Goal: Find contact information: Find contact information

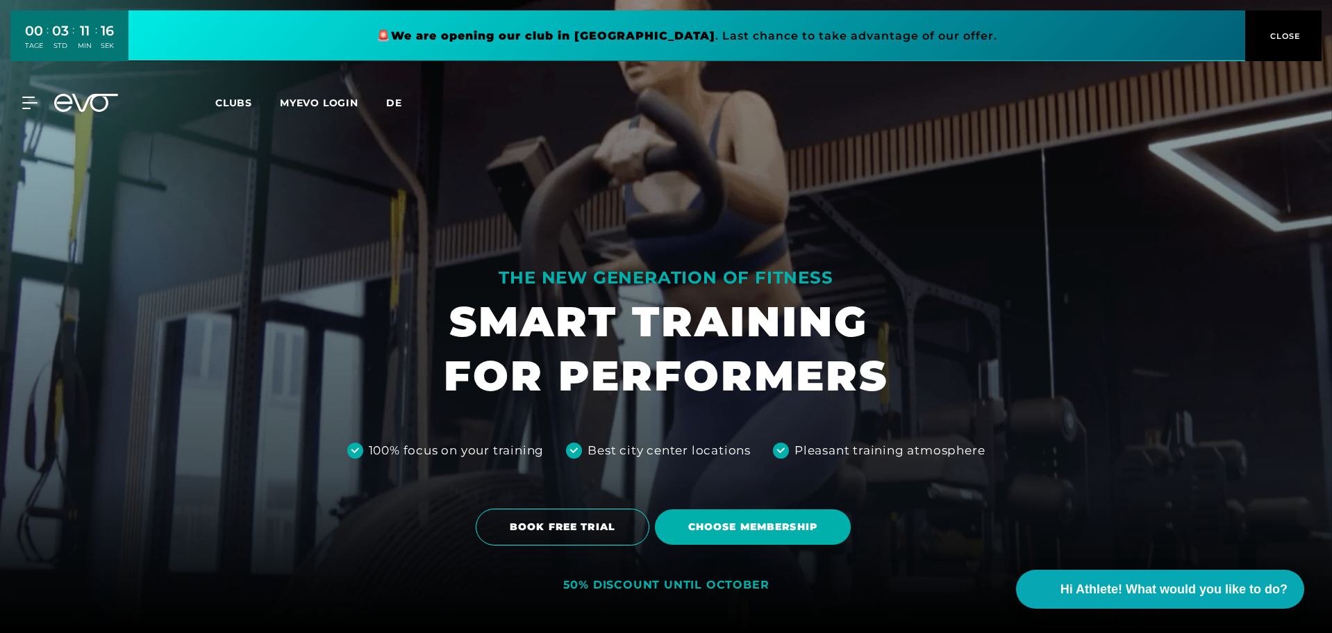
click at [395, 101] on span "de" at bounding box center [394, 103] width 16 height 13
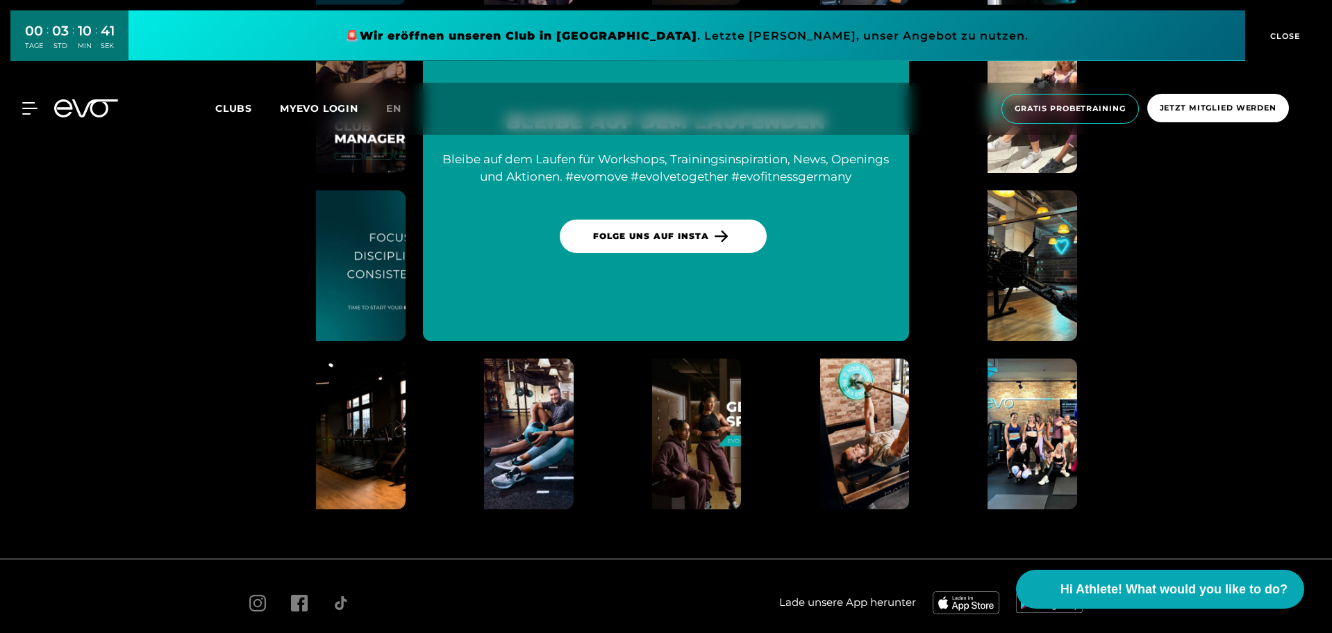
scroll to position [7300, 0]
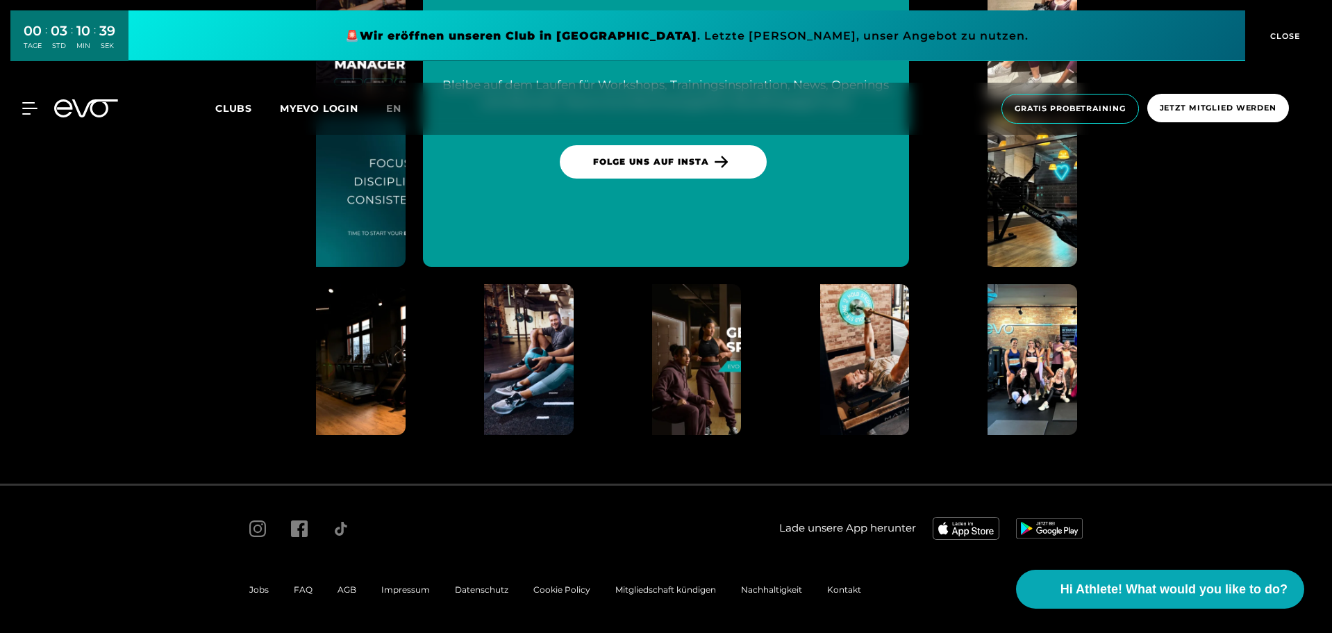
click at [842, 593] on span "Kontakt" at bounding box center [844, 589] width 34 height 10
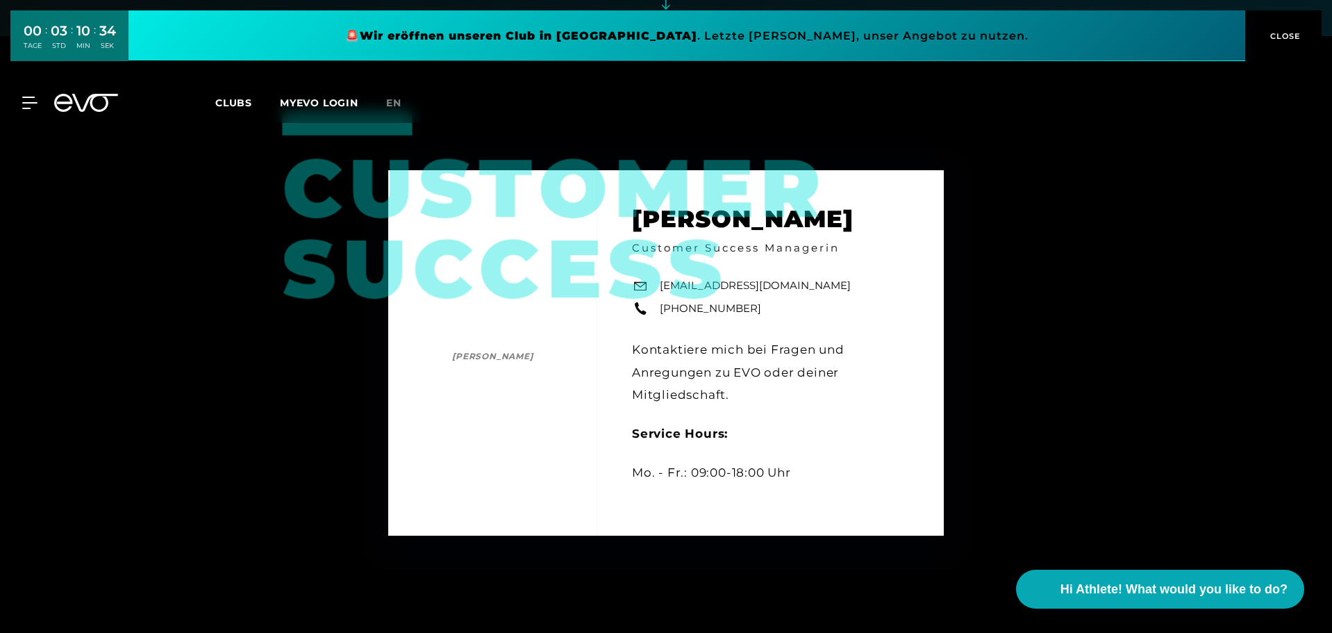
scroll to position [625, 0]
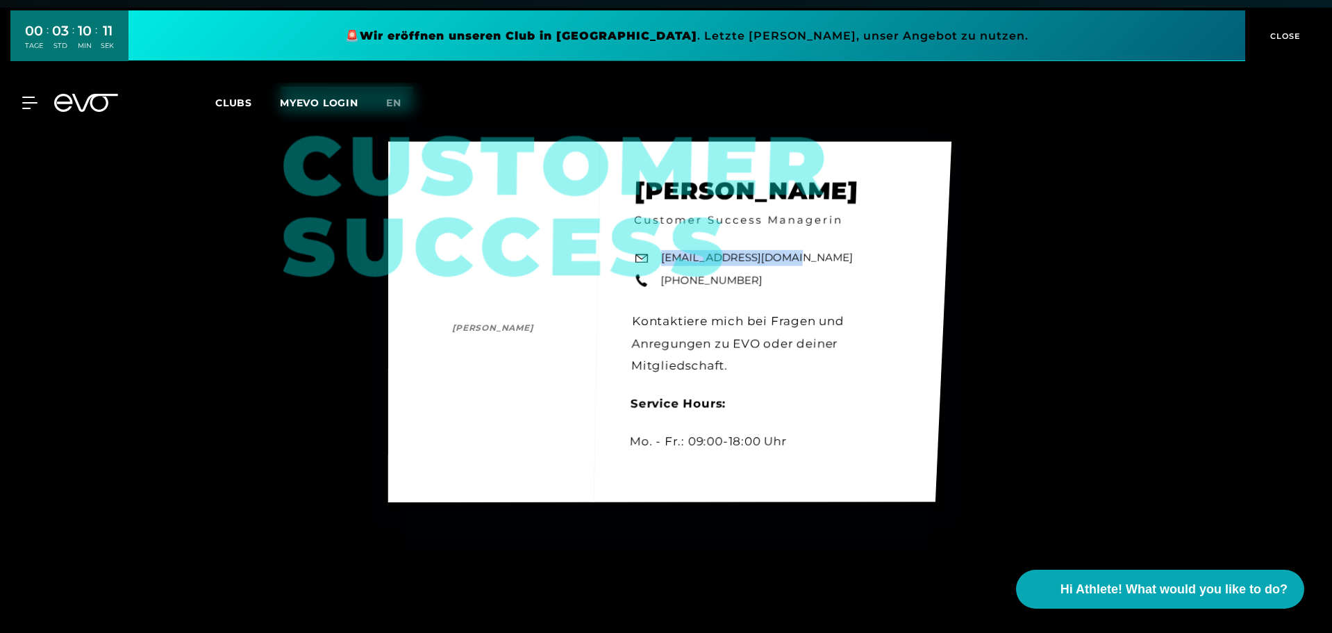
drag, startPoint x: 797, startPoint y: 252, endPoint x: 663, endPoint y: 245, distance: 133.6
click at [663, 245] on div "Customer Success [PERSON_NAME] [PERSON_NAME] Customer Success Managerin [EMAIL_…" at bounding box center [669, 321] width 563 height 361
copy link "[EMAIL_ADDRESS][DOMAIN_NAME]"
